Goal: Task Accomplishment & Management: Use online tool/utility

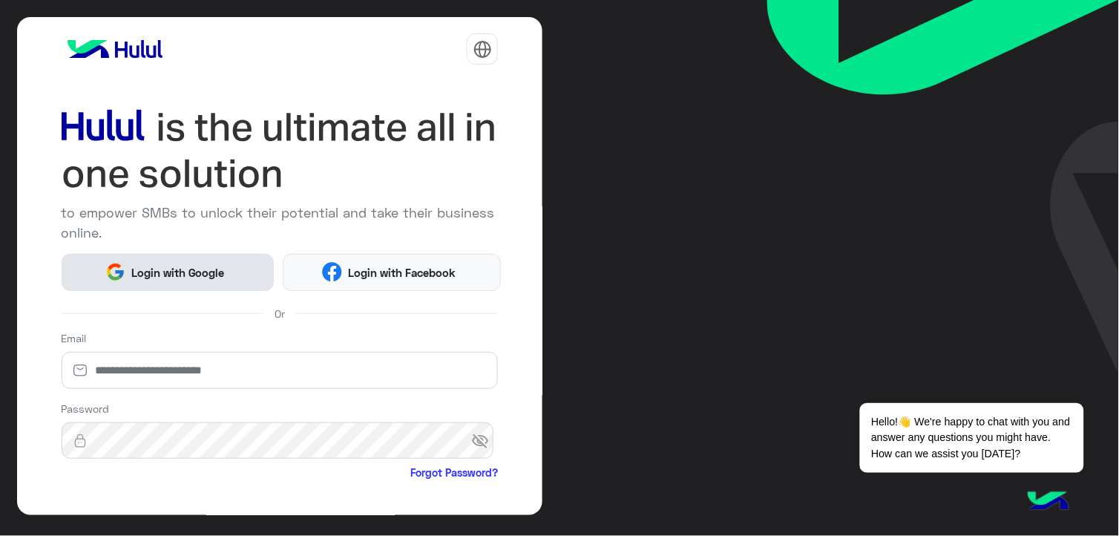
click at [153, 279] on span "Login with Google" at bounding box center [177, 272] width 104 height 17
click at [198, 284] on button "Login with Google" at bounding box center [168, 272] width 213 height 37
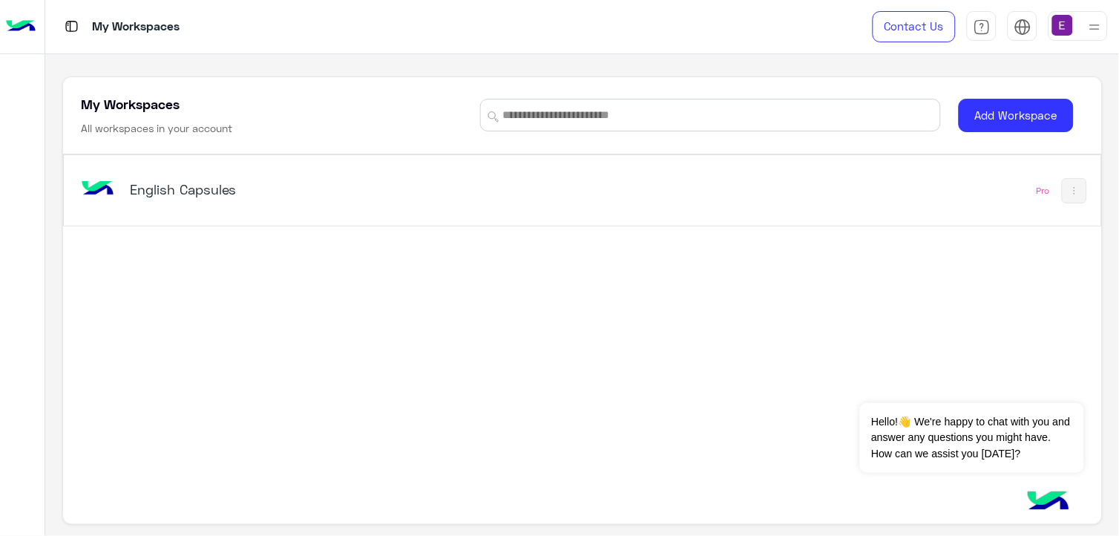
click at [172, 192] on h5 "English Capsules" at bounding box center [312, 189] width 364 height 18
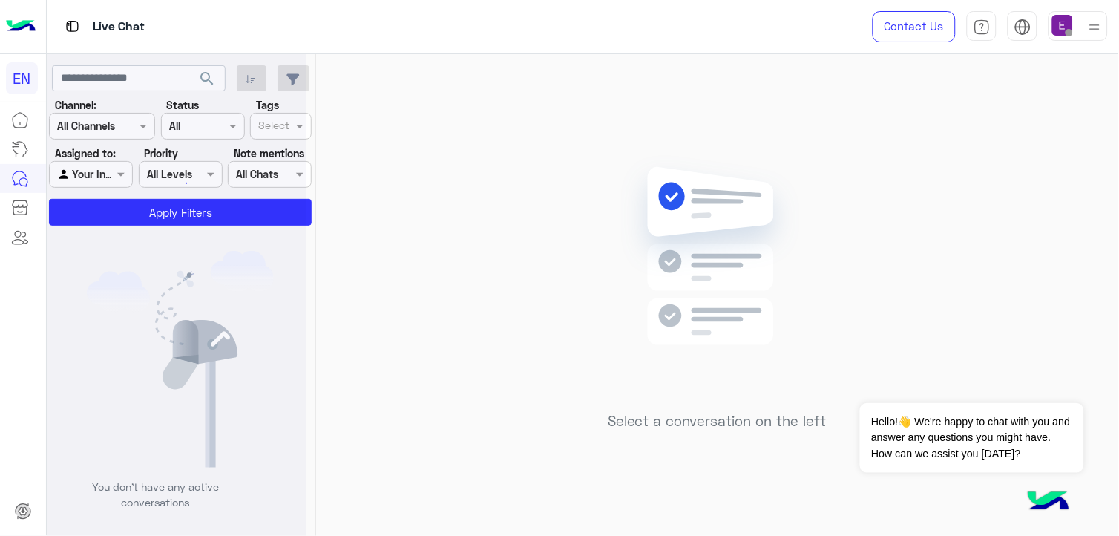
click at [91, 120] on div at bounding box center [177, 274] width 260 height 536
click at [139, 127] on div at bounding box center [177, 274] width 260 height 536
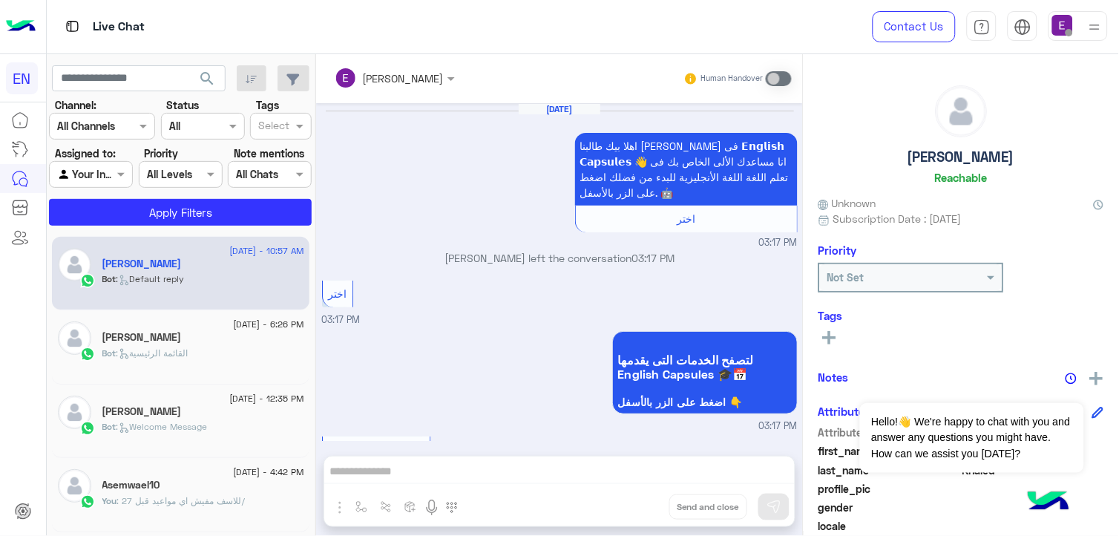
scroll to position [1523, 0]
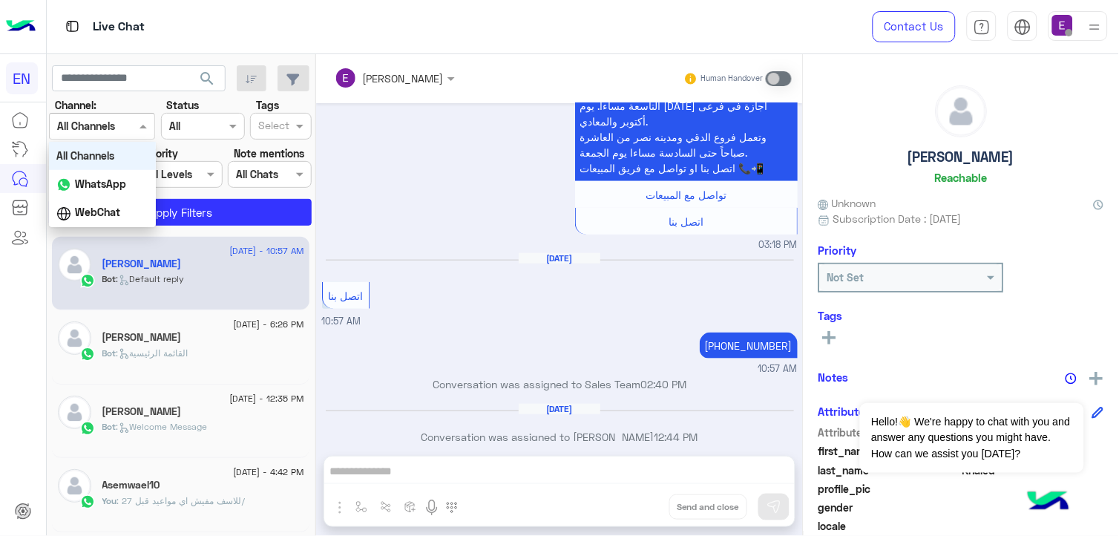
click at [110, 136] on div "Channel All Channels" at bounding box center [102, 126] width 106 height 27
click at [121, 179] on b "WhatsApp" at bounding box center [100, 183] width 51 height 13
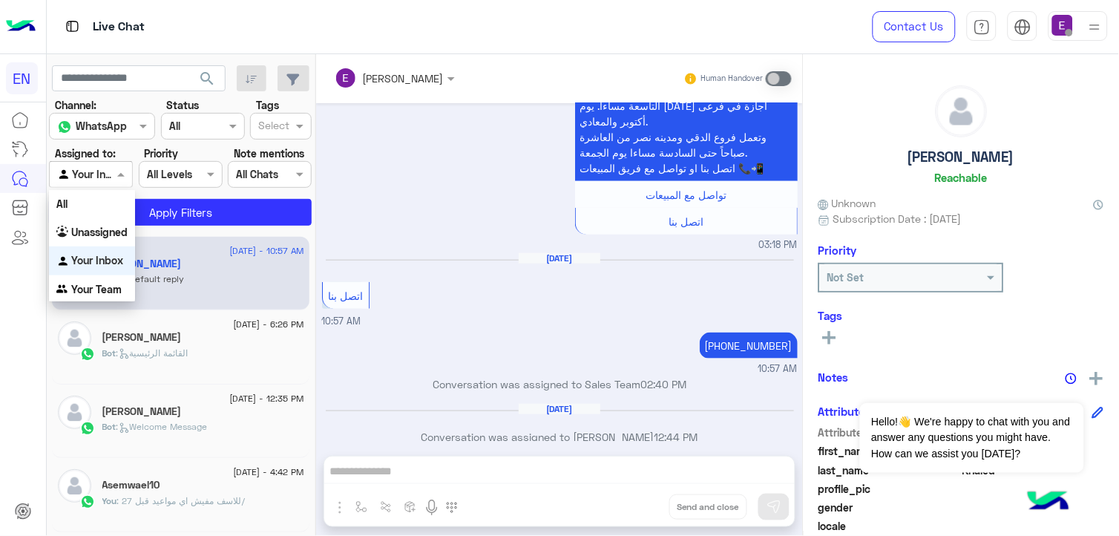
click at [121, 179] on span at bounding box center [123, 174] width 19 height 16
click at [93, 292] on b "Your Team" at bounding box center [96, 289] width 50 height 13
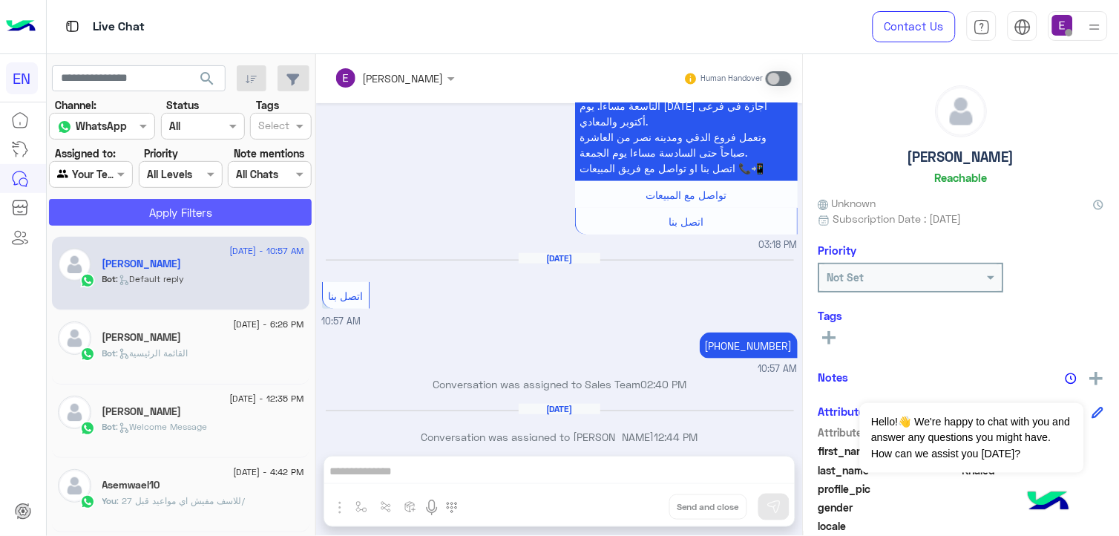
click at [151, 217] on button "Apply Filters" at bounding box center [180, 212] width 263 height 27
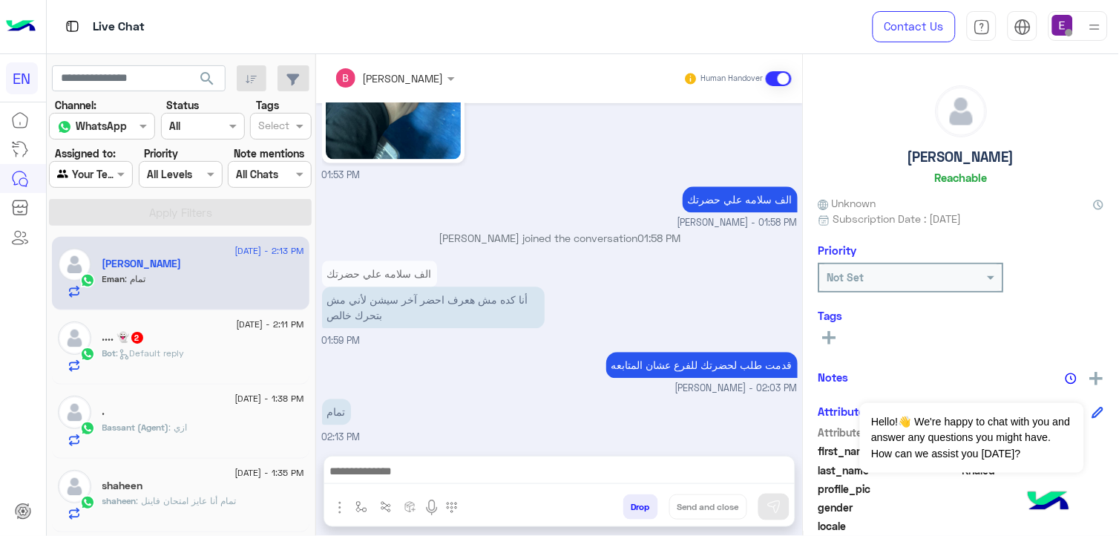
scroll to position [728, 0]
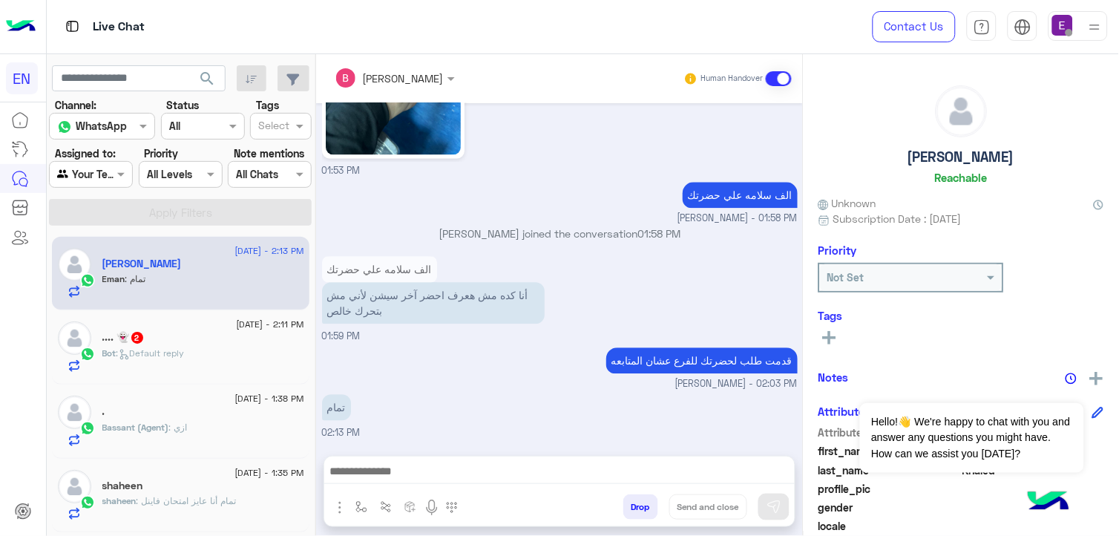
click at [206, 345] on div ".... 👻 2" at bounding box center [203, 339] width 202 height 16
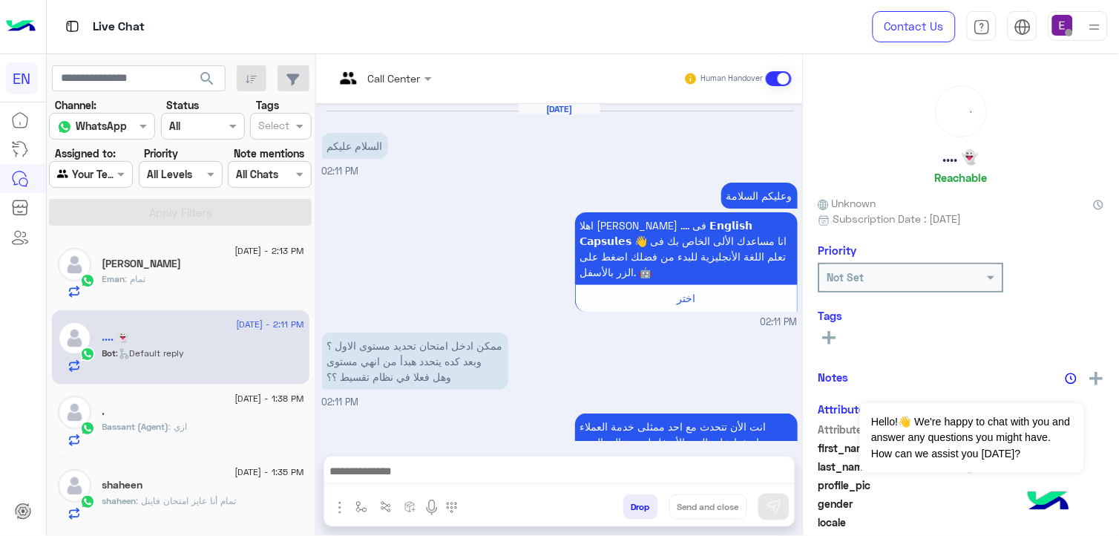
scroll to position [113, 0]
